Goal: Navigation & Orientation: Find specific page/section

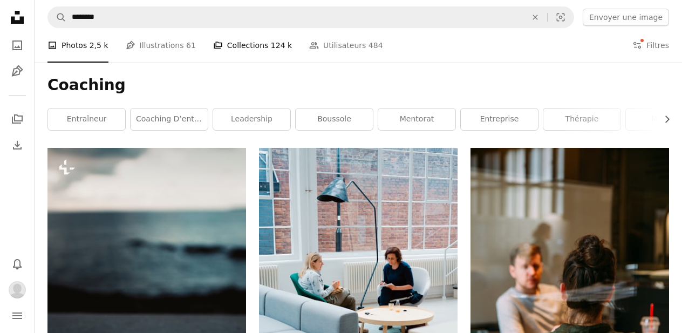
click at [253, 44] on link "A stack of folders Collections 124 k" at bounding box center [252, 45] width 79 height 35
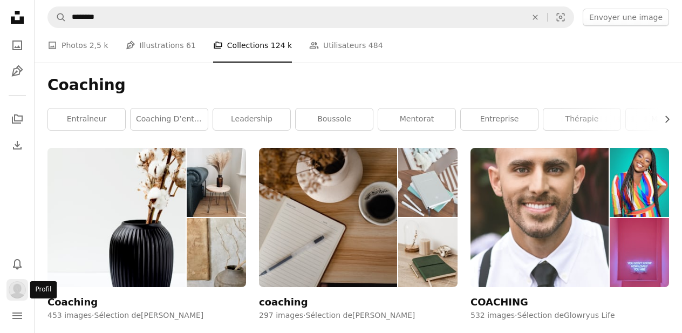
click at [19, 293] on img "Profil" at bounding box center [17, 289] width 17 height 17
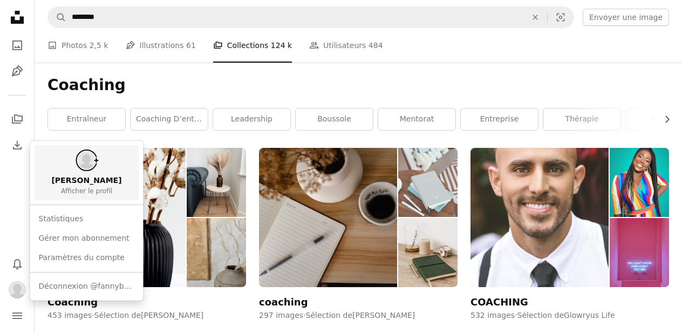
click at [86, 184] on span "[PERSON_NAME]" at bounding box center [86, 180] width 70 height 11
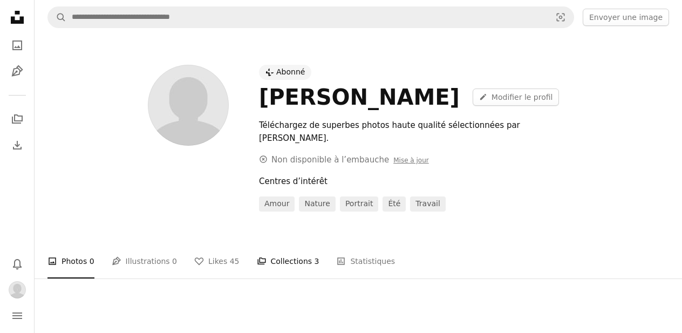
click at [278, 245] on link "A stack of folders Collections 3" at bounding box center [288, 261] width 63 height 35
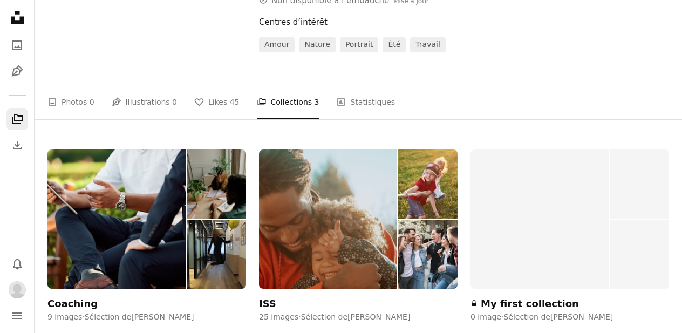
scroll to position [161, 0]
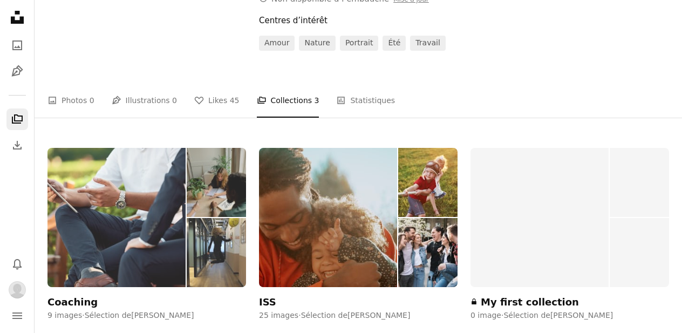
click at [148, 200] on img at bounding box center [116, 217] width 138 height 139
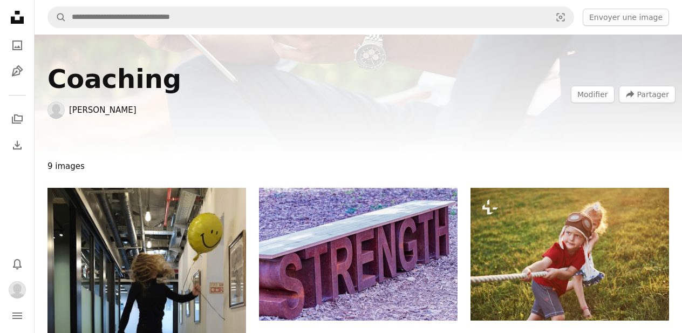
click at [62, 168] on span "9 images" at bounding box center [65, 166] width 37 height 17
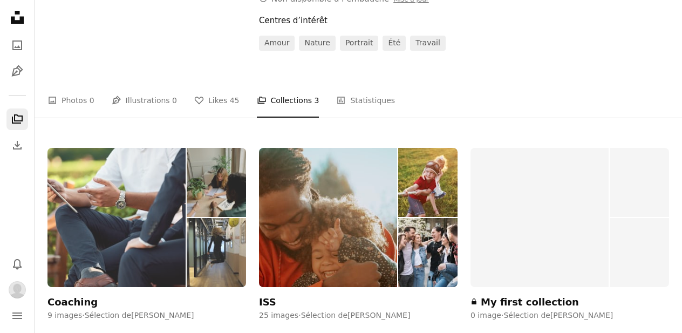
click at [239, 168] on img at bounding box center [216, 182] width 59 height 69
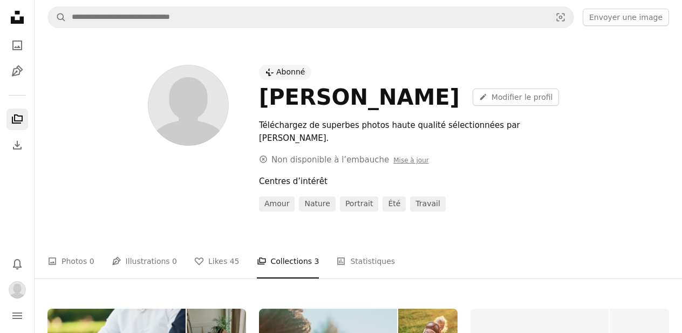
scroll to position [161, 0]
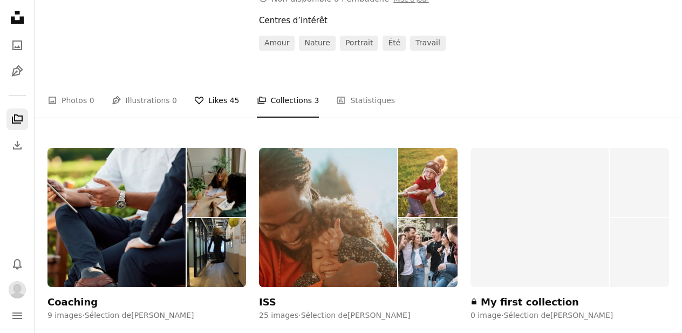
click at [218, 84] on link "A heart Likes 45" at bounding box center [216, 100] width 45 height 35
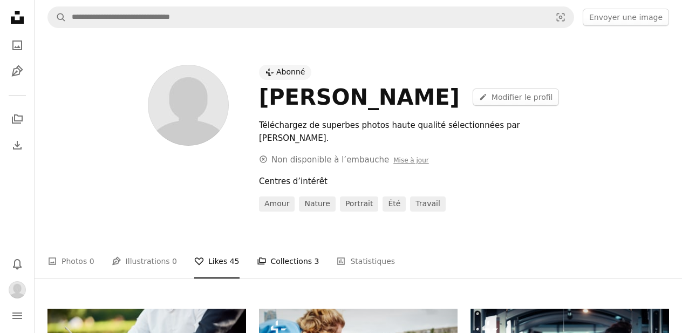
click at [264, 247] on link "A stack of folders Collections 3" at bounding box center [288, 261] width 63 height 35
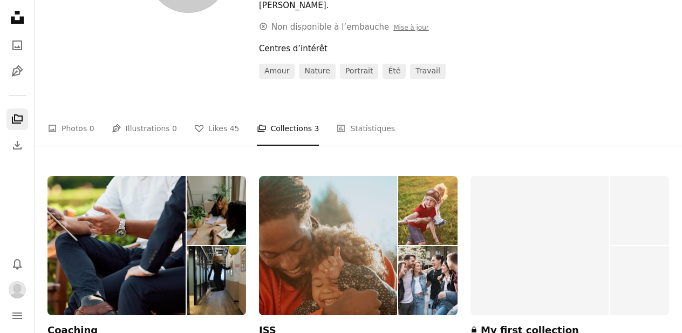
scroll to position [158, 0]
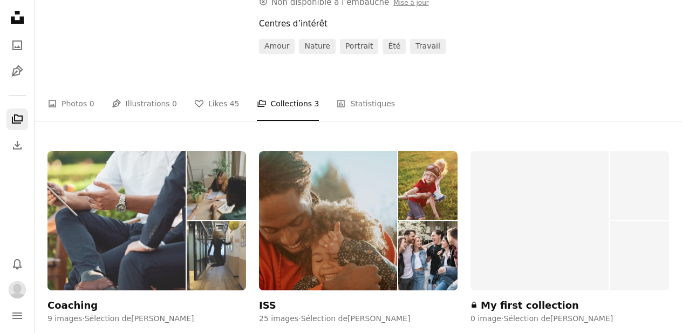
click at [230, 190] on img at bounding box center [216, 185] width 59 height 69
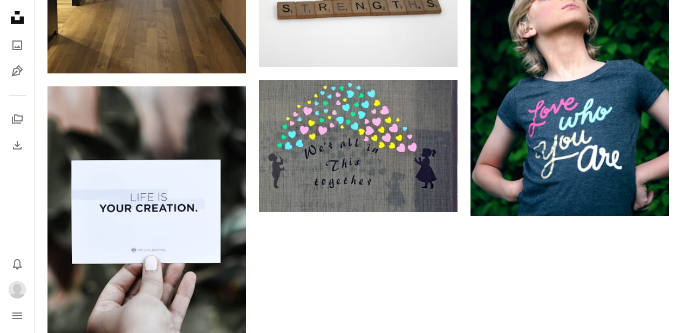
scroll to position [419, 0]
